Goal: Transaction & Acquisition: Purchase product/service

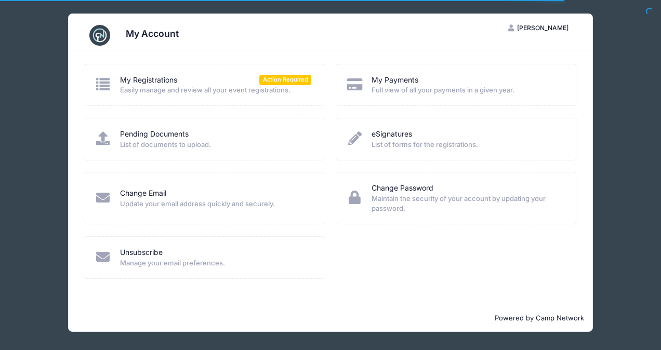
click at [202, 76] on div "My Registrations Action Required" at bounding box center [216, 80] width 192 height 11
drag, startPoint x: 200, startPoint y: 86, endPoint x: 222, endPoint y: 89, distance: 23.0
click at [200, 87] on span "Easily manage and review all your event registrations." at bounding box center [216, 90] width 192 height 10
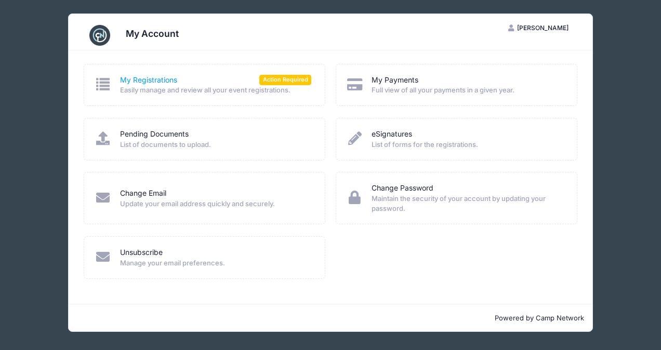
click at [130, 78] on link "My Registrations" at bounding box center [148, 80] width 57 height 11
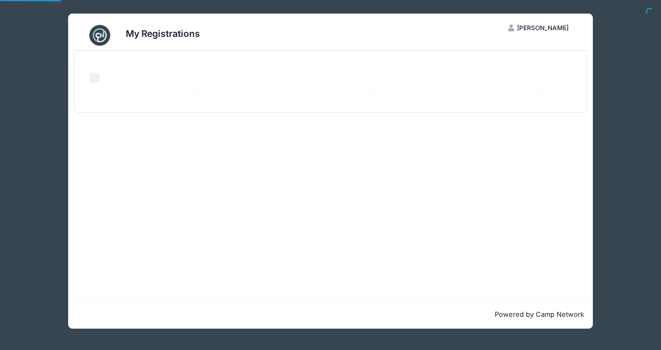
select select "50"
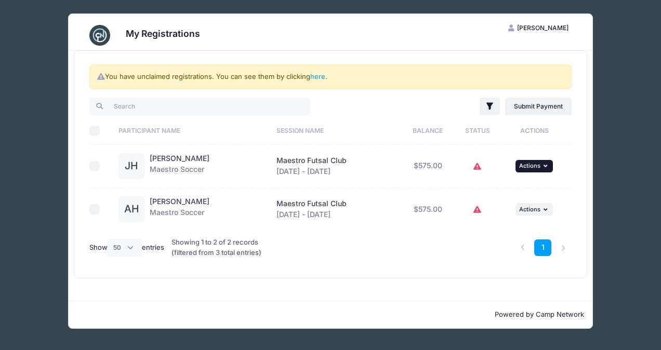
click at [548, 165] on icon "button" at bounding box center [547, 166] width 6 height 6
click at [514, 205] on link "Submit Payment" at bounding box center [504, 208] width 94 height 20
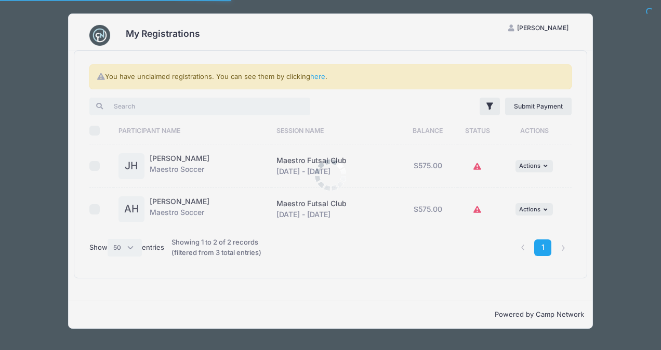
select select "50"
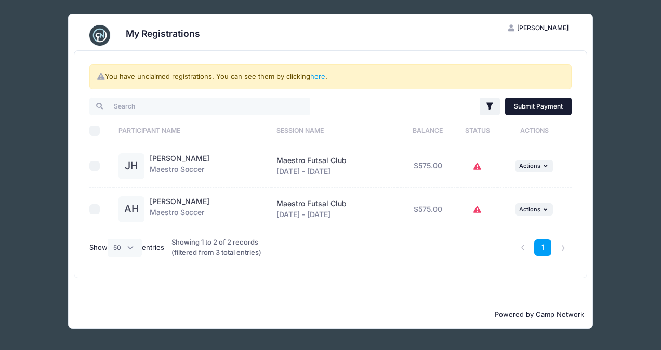
click at [545, 105] on link "Submit Payment" at bounding box center [538, 107] width 67 height 18
checkbox input "true"
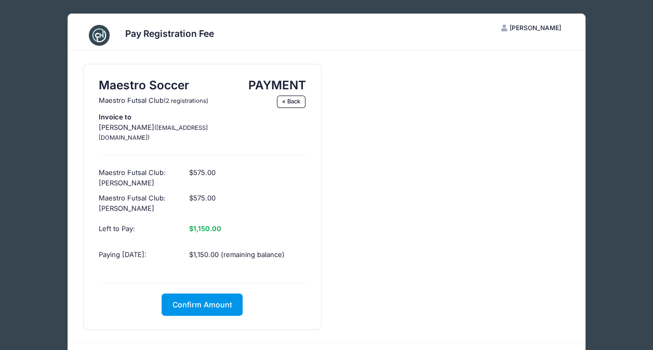
click at [205, 300] on span "Confirm Amount" at bounding box center [203, 304] width 60 height 9
click at [213, 294] on button "Pay with Card" at bounding box center [202, 305] width 71 height 22
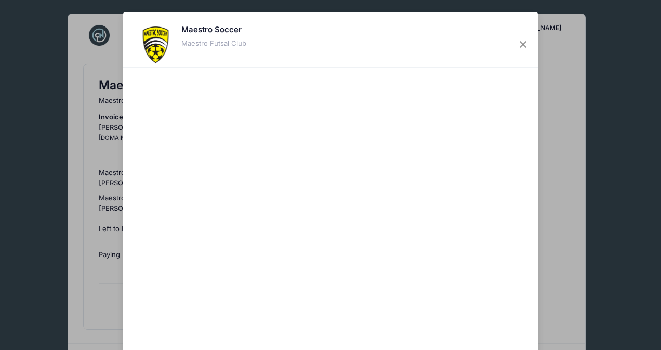
scroll to position [67, 0]
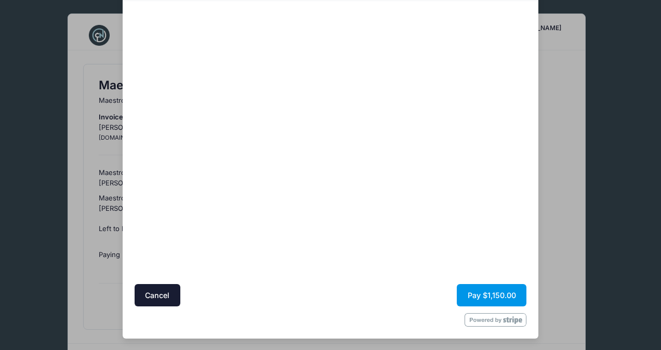
click at [488, 291] on button "Pay $1,150.00" at bounding box center [492, 295] width 70 height 22
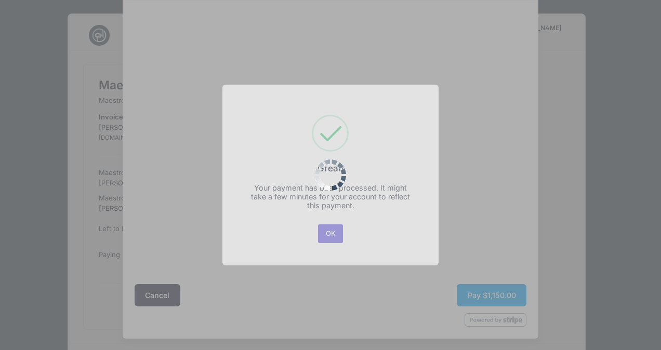
scroll to position [0, 0]
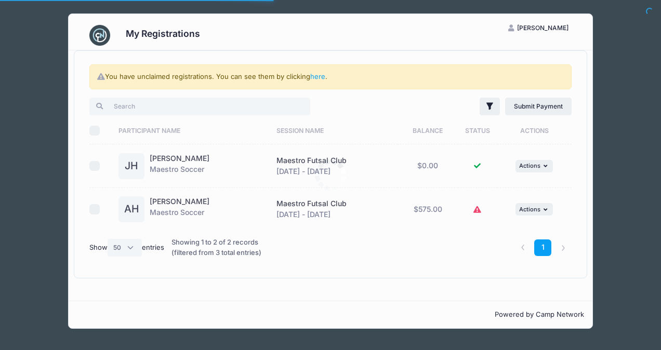
select select "50"
click at [562, 247] on li at bounding box center [563, 248] width 17 height 17
drag, startPoint x: 562, startPoint y: 247, endPoint x: 537, endPoint y: 241, distance: 25.7
click at [562, 247] on li at bounding box center [563, 248] width 17 height 17
click at [537, 241] on link "1" at bounding box center [542, 248] width 17 height 17
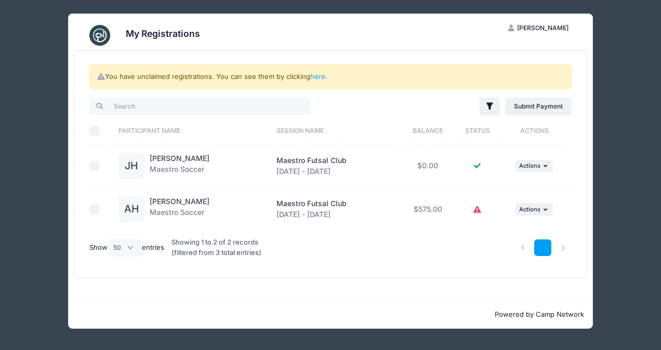
click at [545, 249] on link "1" at bounding box center [542, 248] width 17 height 17
click at [545, 248] on link "1" at bounding box center [542, 248] width 17 height 17
click at [548, 211] on icon "button" at bounding box center [547, 210] width 6 height 6
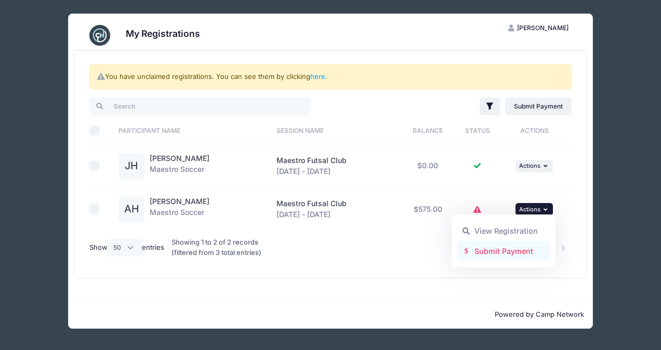
click at [520, 255] on link "Submit Payment" at bounding box center [504, 251] width 94 height 20
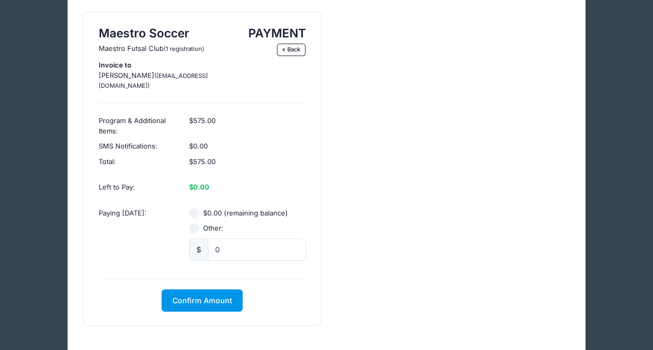
click at [230, 296] on span "Confirm Amount" at bounding box center [203, 300] width 60 height 9
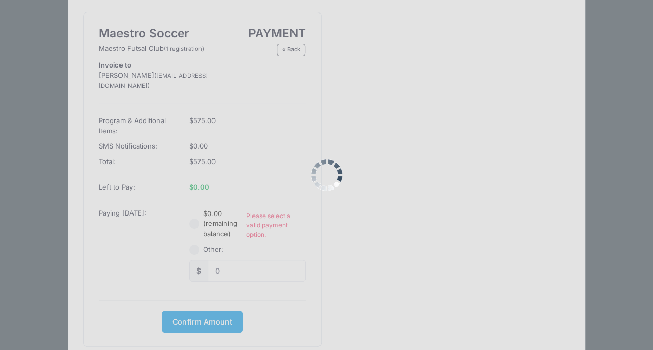
scroll to position [93, 0]
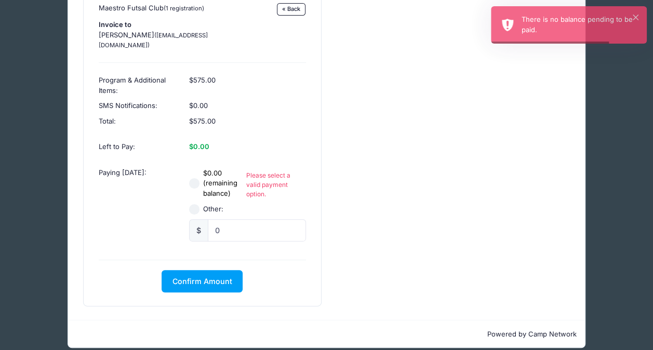
click at [267, 234] on div "$0.00 (remaining balance) Please select a valid payment option. Other: $ 0" at bounding box center [248, 205] width 127 height 90
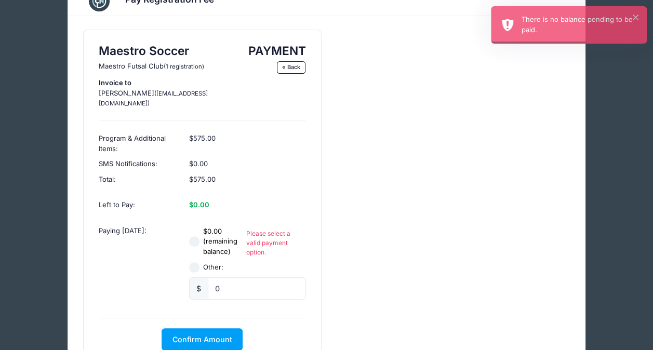
scroll to position [0, 0]
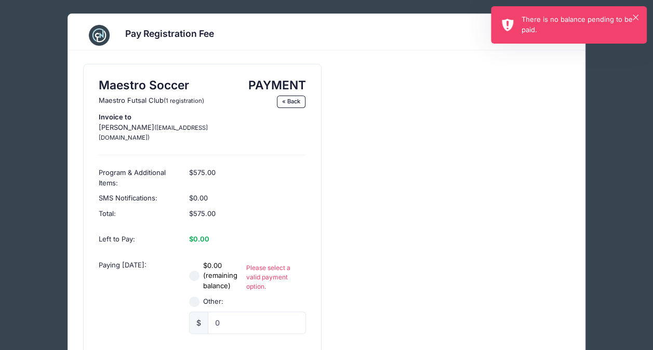
click at [640, 14] on div "× There is no balance pending to be paid." at bounding box center [569, 24] width 156 height 37
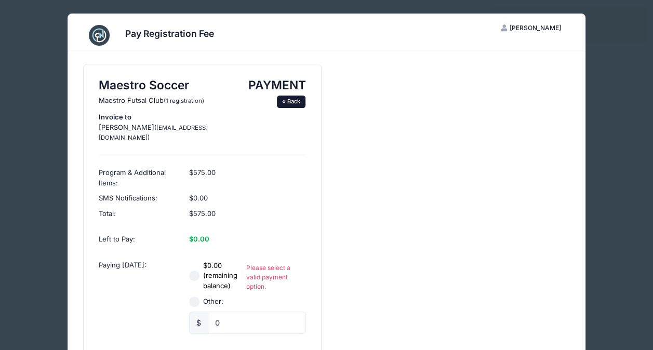
click at [289, 101] on link "« Back" at bounding box center [291, 102] width 29 height 12
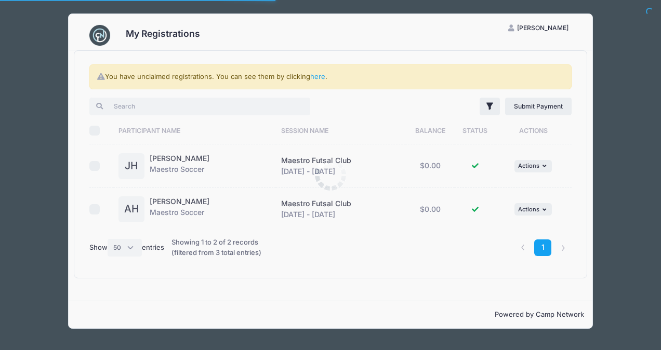
select select "50"
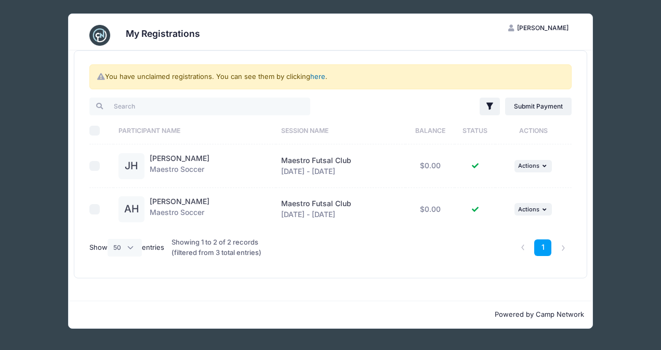
click at [320, 75] on link "here" at bounding box center [317, 76] width 15 height 8
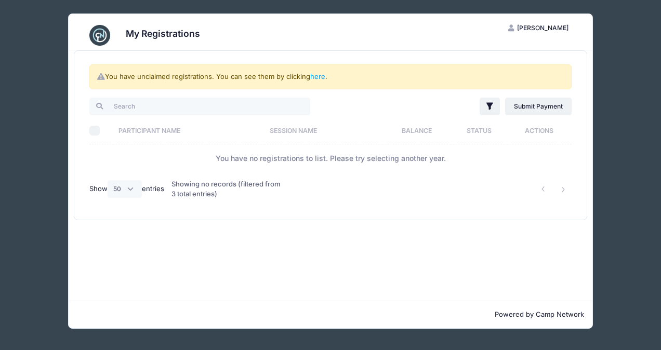
click at [93, 37] on img at bounding box center [99, 35] width 21 height 21
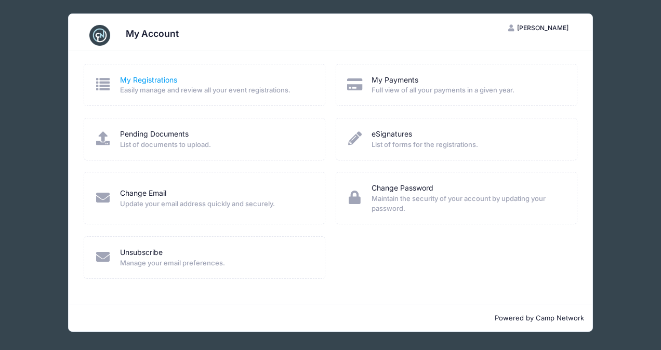
click at [157, 81] on link "My Registrations" at bounding box center [148, 80] width 57 height 11
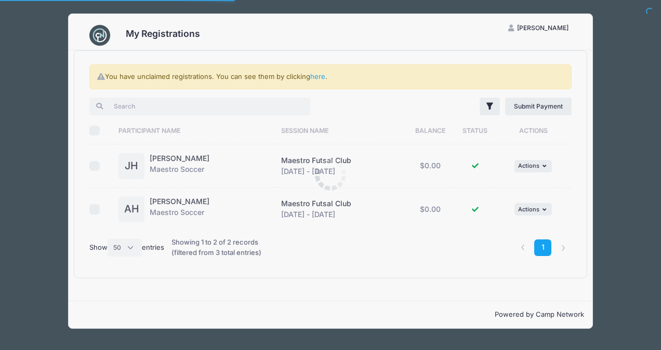
select select "50"
